Goal: Task Accomplishment & Management: Manage account settings

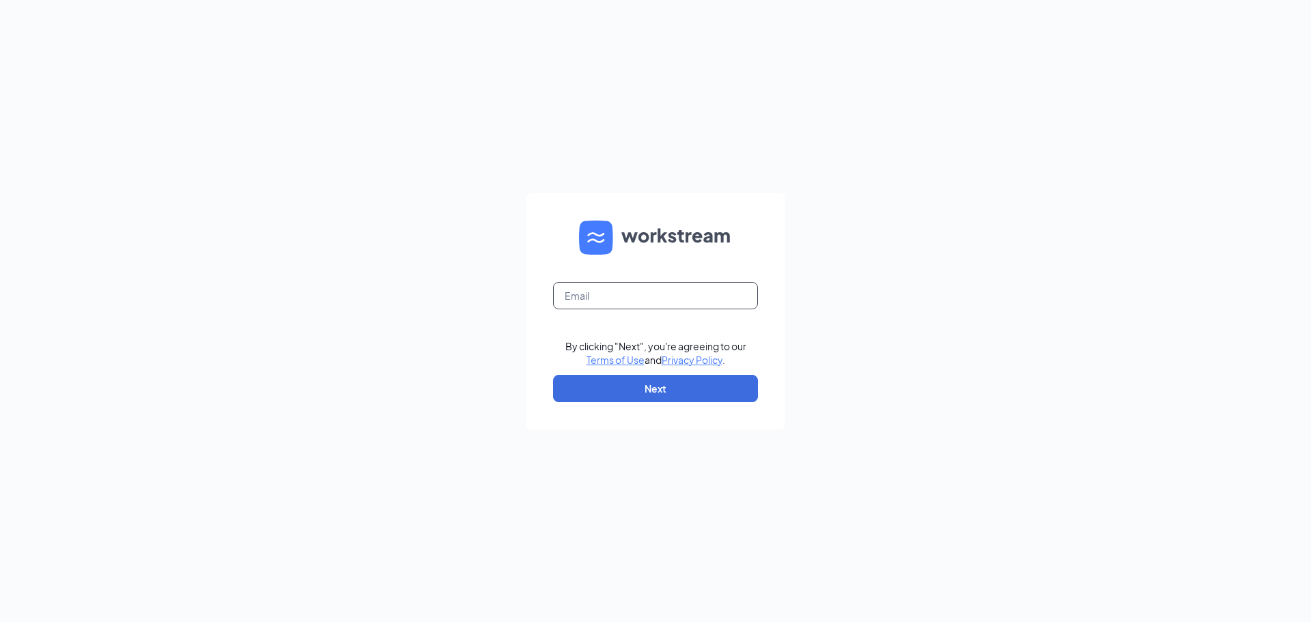
click at [621, 304] on input "text" at bounding box center [655, 295] width 205 height 27
type input "lisa.pettyjohn1@stcbrands.com"
click at [615, 397] on button "Next" at bounding box center [655, 388] width 205 height 27
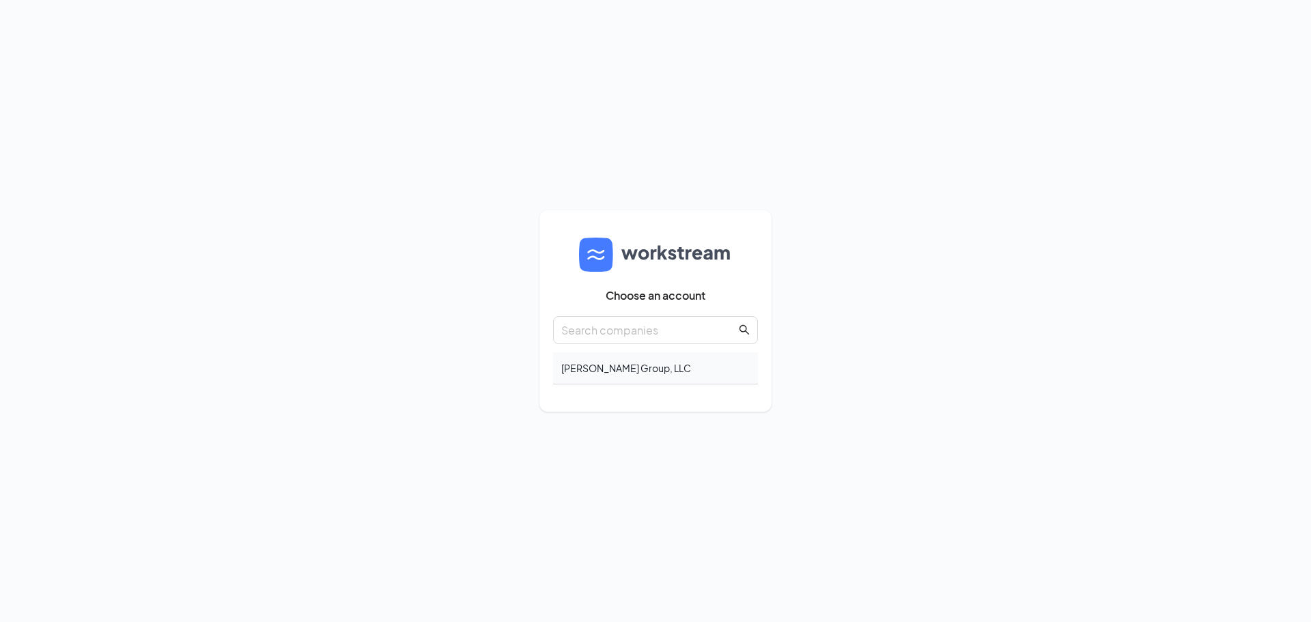
click at [625, 373] on div "[PERSON_NAME] Group, LLC" at bounding box center [655, 368] width 205 height 32
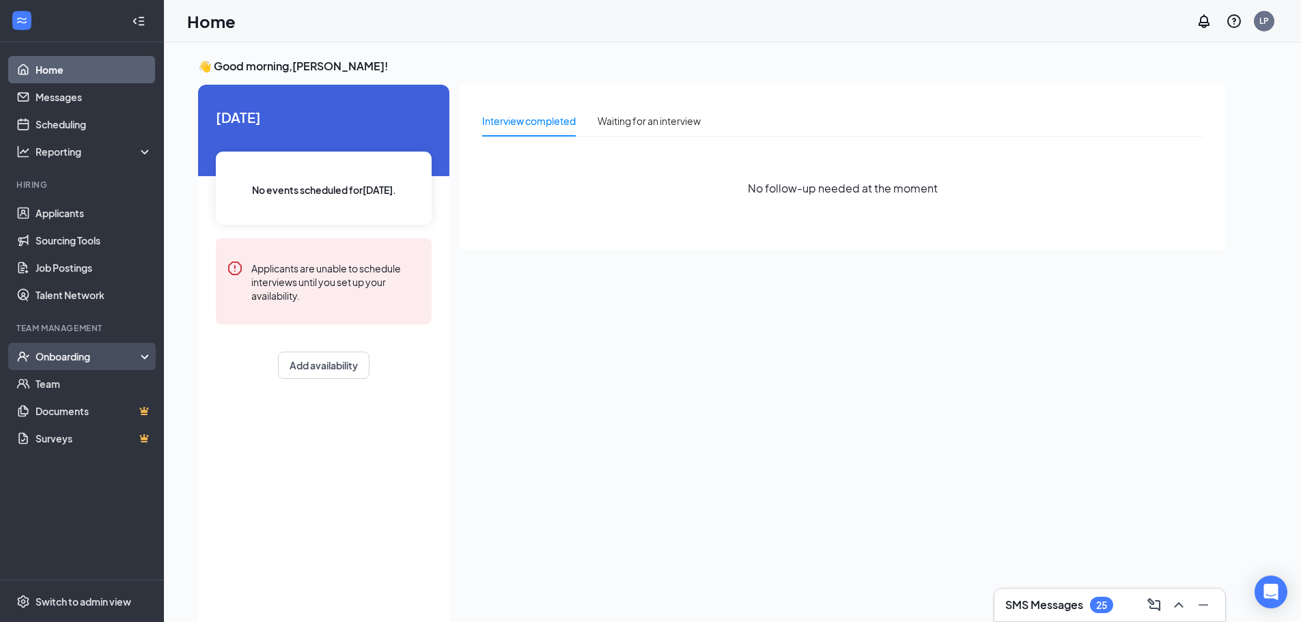
click at [77, 358] on div "Onboarding" at bounding box center [88, 357] width 105 height 14
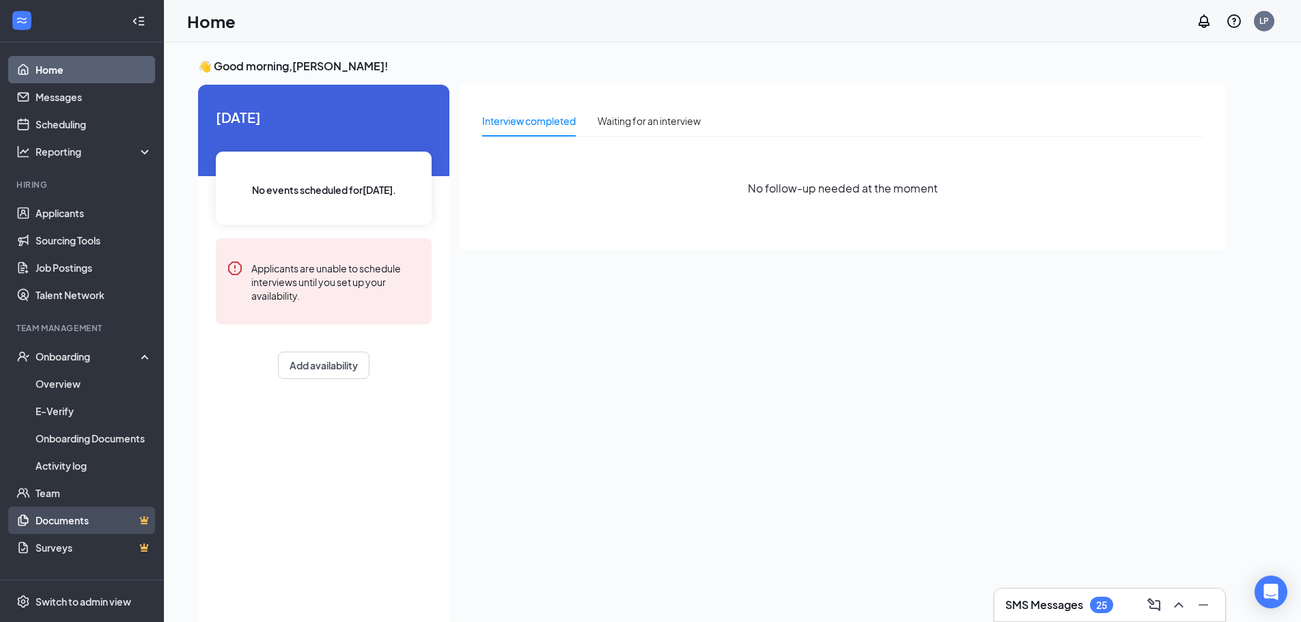
click at [83, 518] on link "Documents" at bounding box center [94, 520] width 117 height 27
